Goal: Task Accomplishment & Management: Use online tool/utility

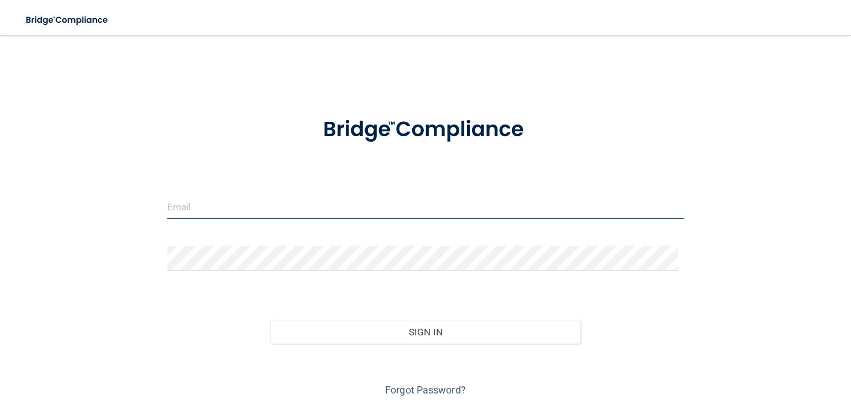
click at [175, 211] on input "email" at bounding box center [425, 206] width 516 height 25
type input "[PERSON_NAME][EMAIL_ADDRESS][PERSON_NAME][DOMAIN_NAME]"
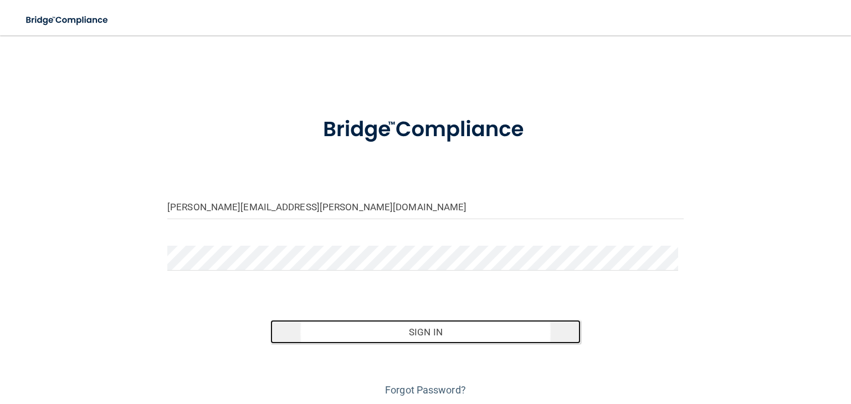
click at [419, 333] on button "Sign In" at bounding box center [425, 332] width 310 height 24
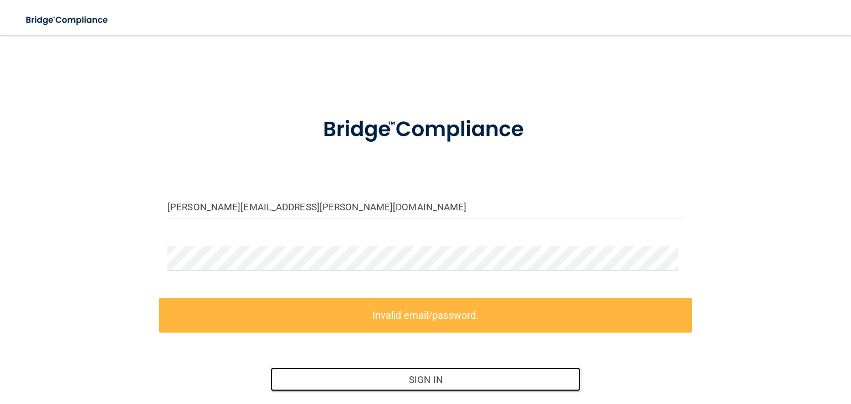
scroll to position [86, 0]
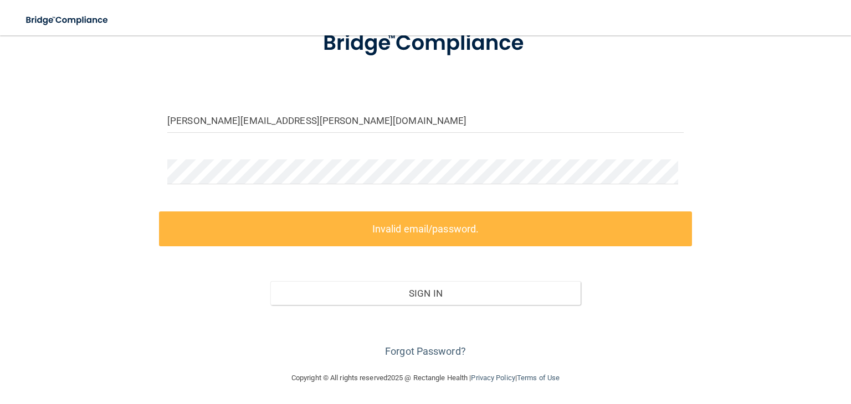
click at [653, 382] on footer "Copyright © All rights reserved 2025 @ Rectangle Health | Privacy Policy | Term…" at bounding box center [425, 377] width 806 height 33
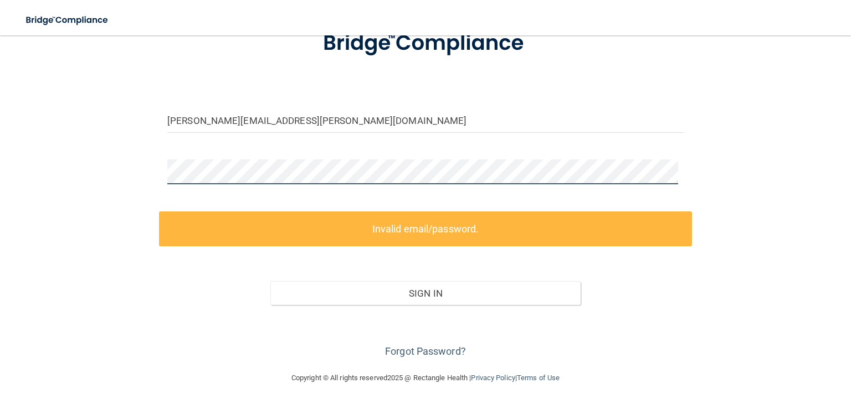
scroll to position [38, 0]
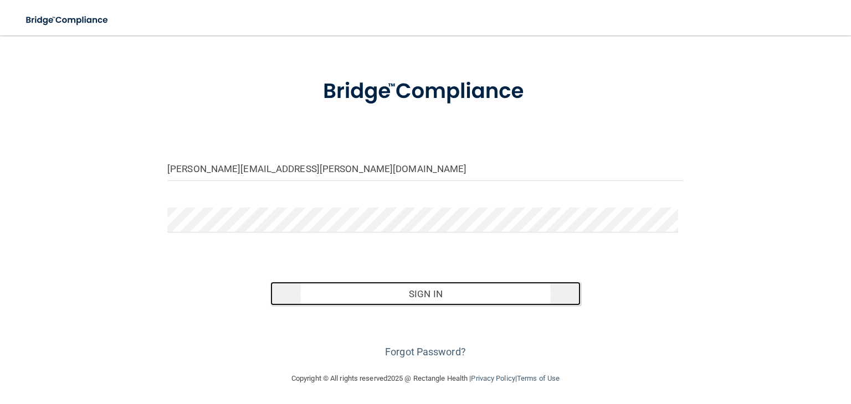
click at [417, 295] on button "Sign In" at bounding box center [425, 294] width 310 height 24
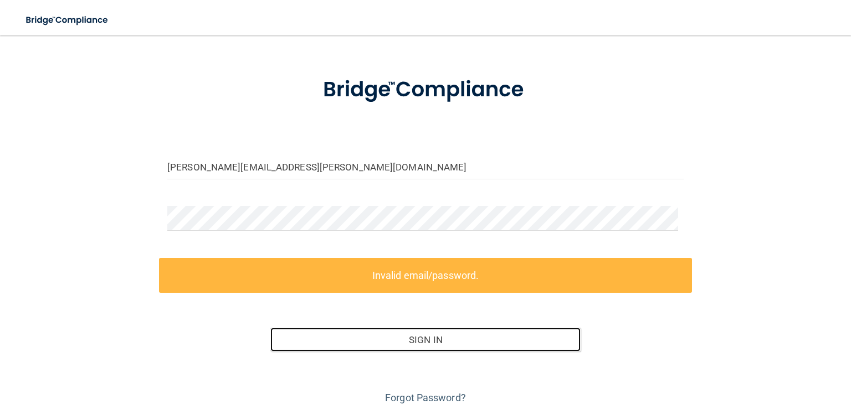
scroll to position [0, 0]
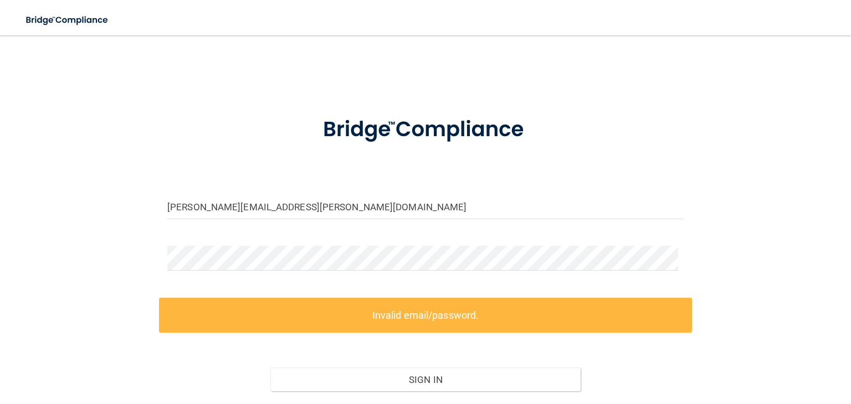
click at [816, 277] on div "sonia.Velasquez-Cabrera@frontline.group Invalid email/password. You don't have …" at bounding box center [425, 247] width 806 height 400
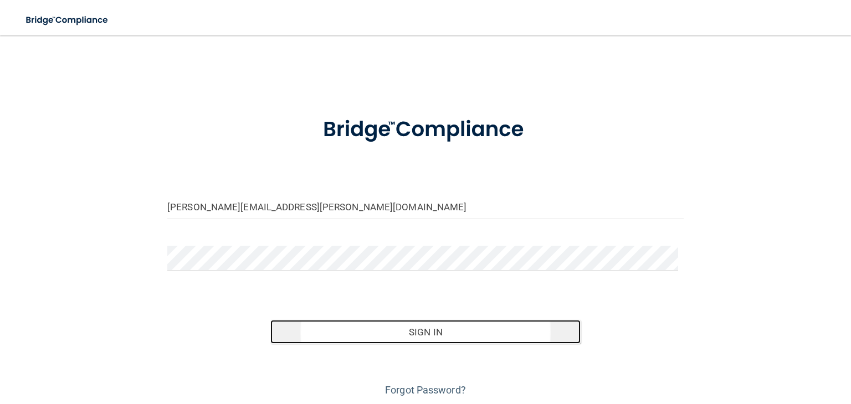
click at [428, 332] on button "Sign In" at bounding box center [425, 332] width 310 height 24
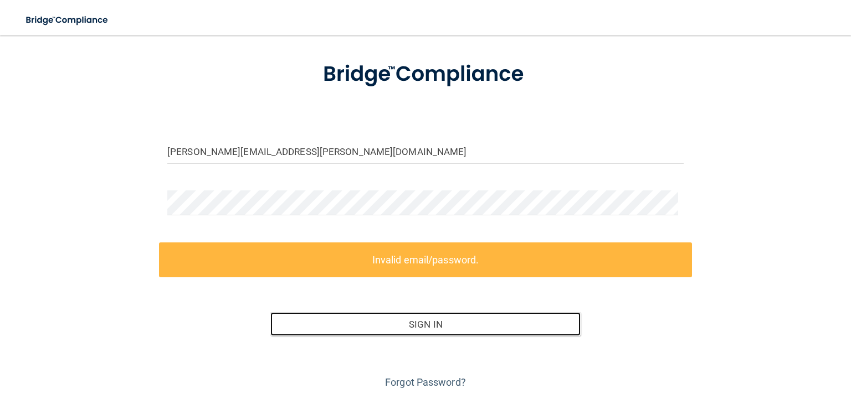
scroll to position [31, 0]
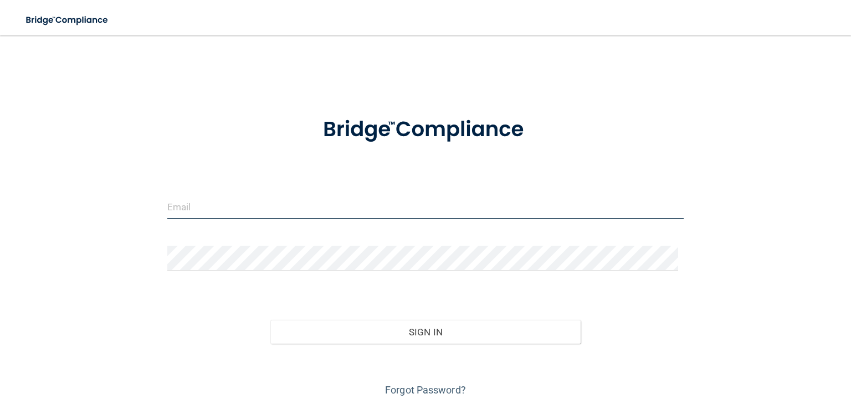
click at [168, 203] on input "email" at bounding box center [425, 206] width 516 height 25
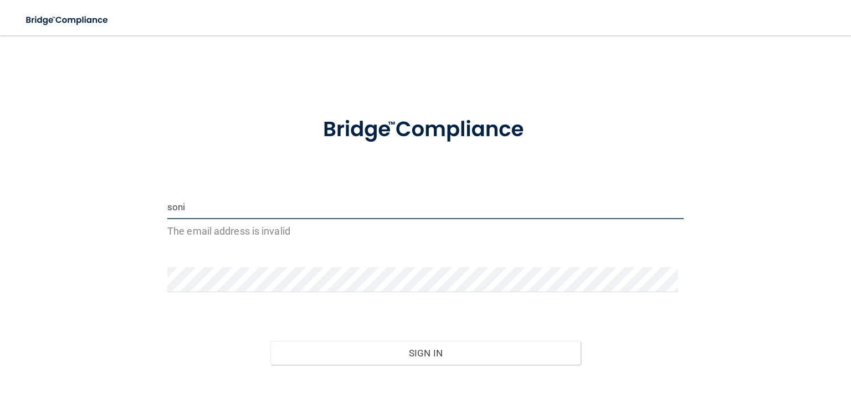
type input "[PERSON_NAME]"
